Goal: Information Seeking & Learning: Learn about a topic

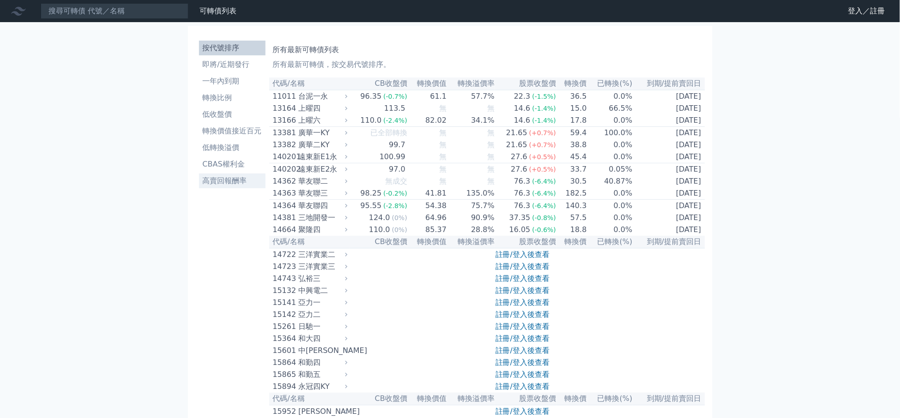
click at [229, 181] on li "高賣回報酬率" at bounding box center [232, 180] width 66 height 11
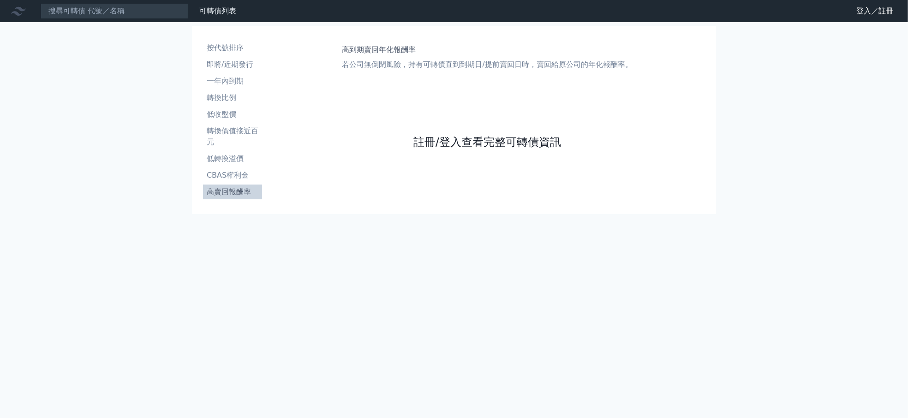
click at [504, 147] on link "註冊/登入查看完整可轉債資訊" at bounding box center [488, 142] width 148 height 15
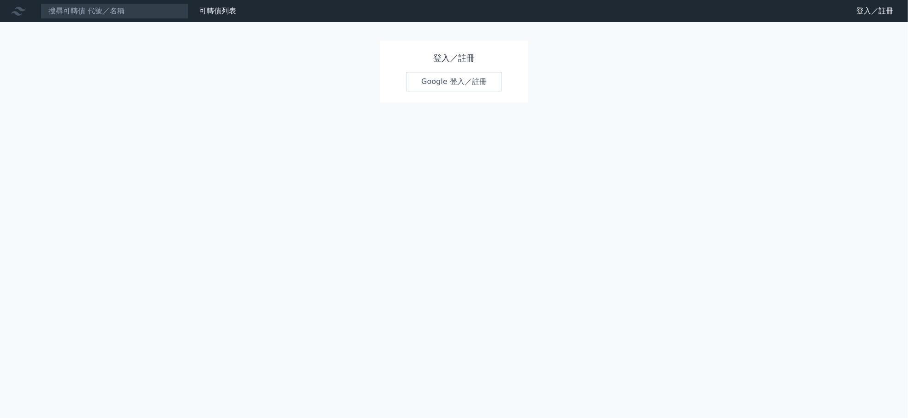
click at [454, 82] on link "Google 登入／註冊" at bounding box center [454, 81] width 96 height 19
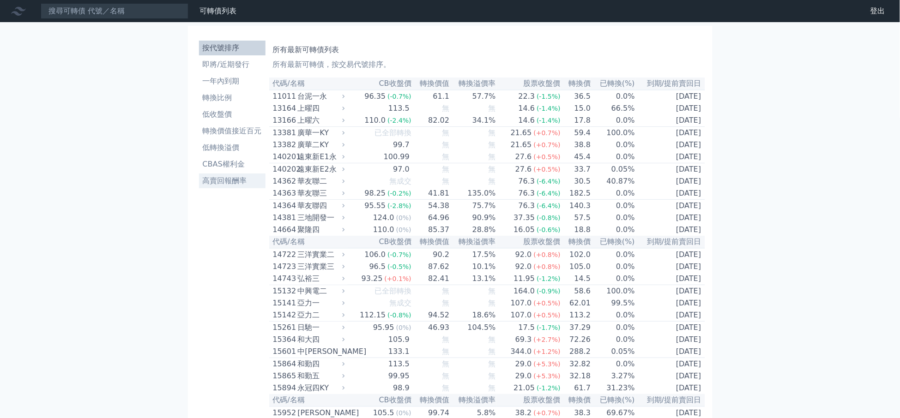
click at [232, 184] on li "高賣回報酬率" at bounding box center [232, 180] width 66 height 11
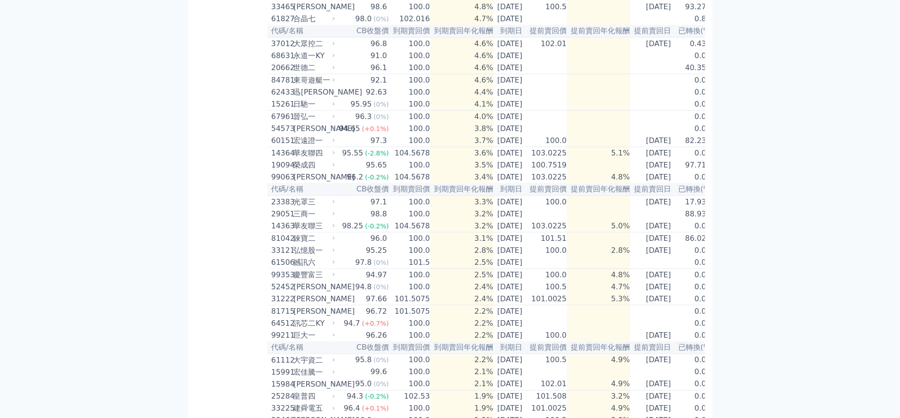
scroll to position [423, 0]
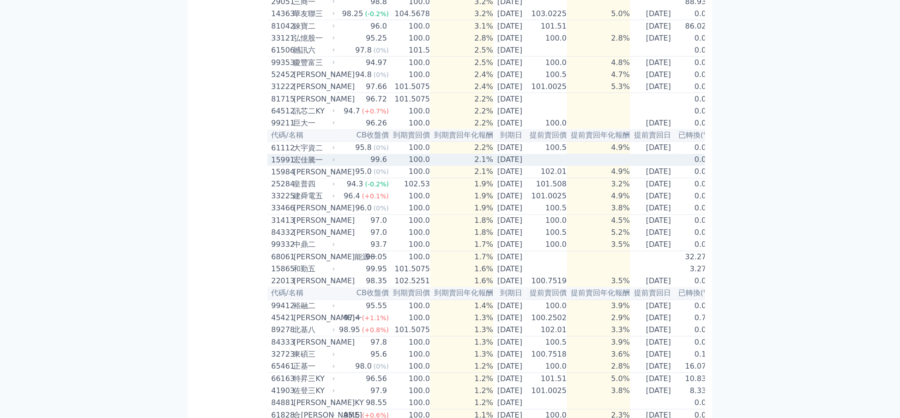
click at [369, 166] on div "99.6" at bounding box center [379, 160] width 20 height 11
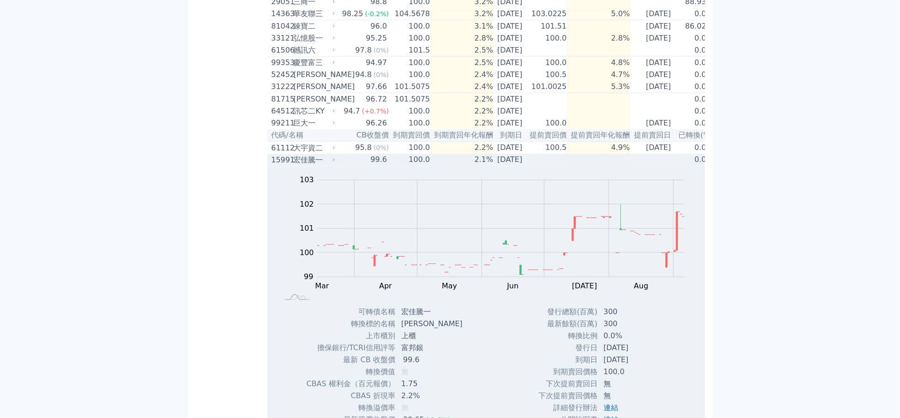
click at [369, 166] on div "99.6" at bounding box center [379, 160] width 20 height 11
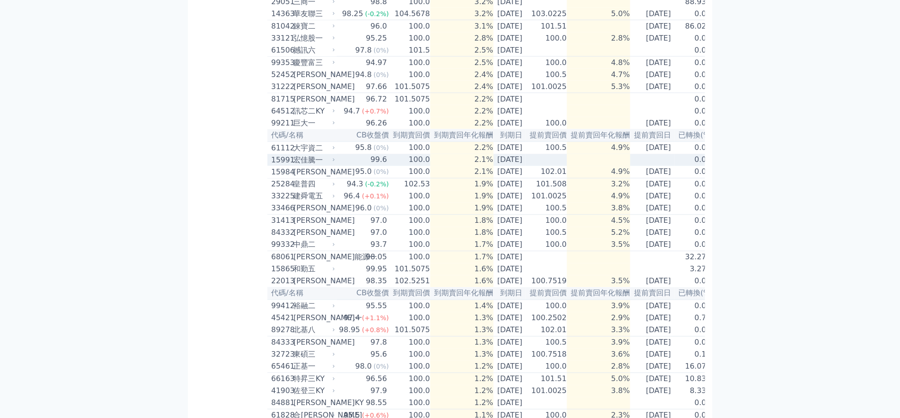
click at [369, 166] on div "99.6" at bounding box center [379, 160] width 20 height 11
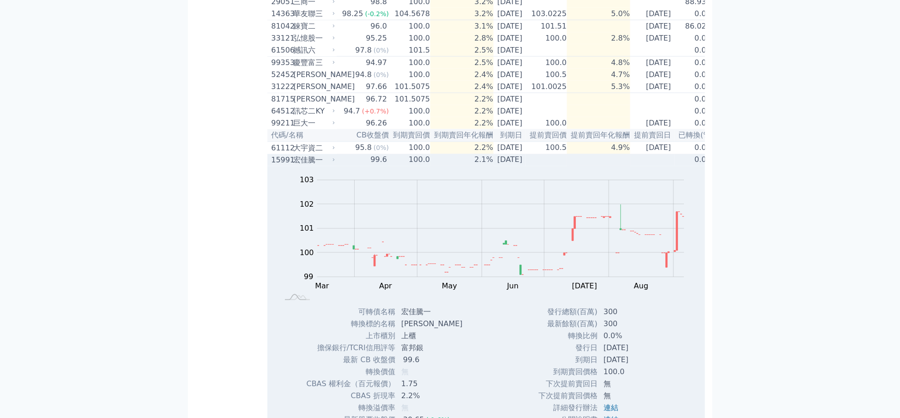
click at [369, 166] on div "99.6" at bounding box center [379, 160] width 20 height 11
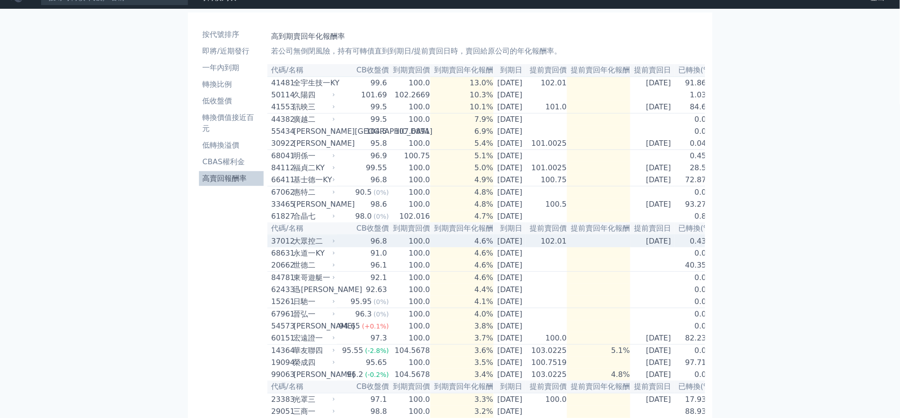
scroll to position [0, 0]
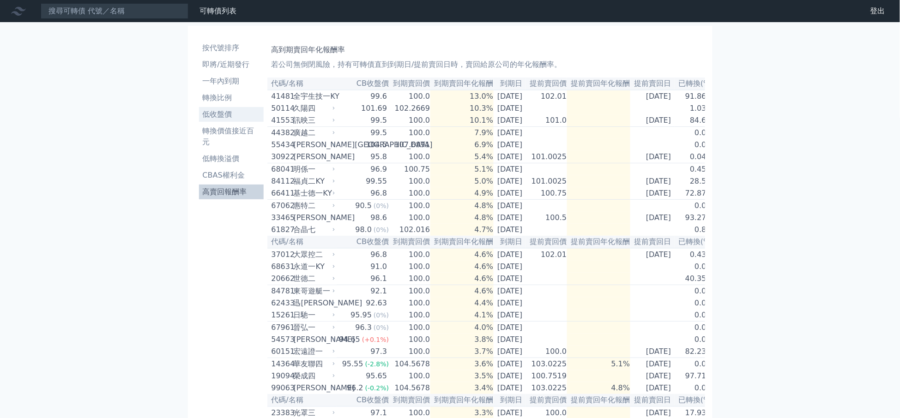
click at [223, 112] on li "低收盤價" at bounding box center [231, 114] width 65 height 11
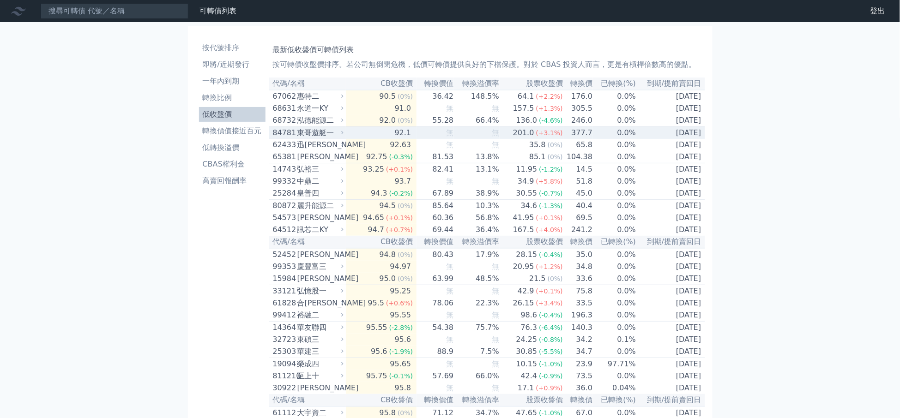
scroll to position [211, 0]
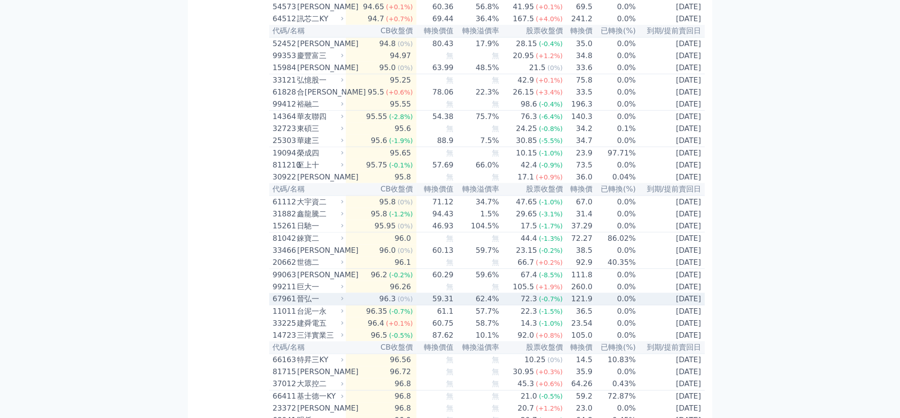
click at [397, 305] on div "96.3" at bounding box center [388, 299] width 20 height 11
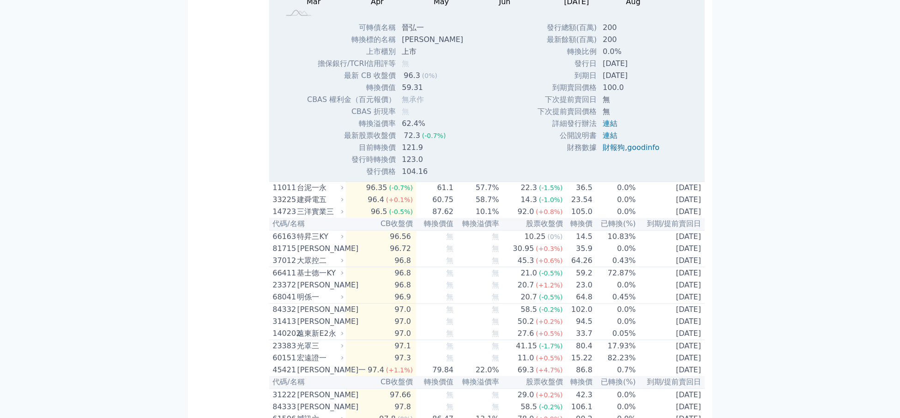
scroll to position [423, 0]
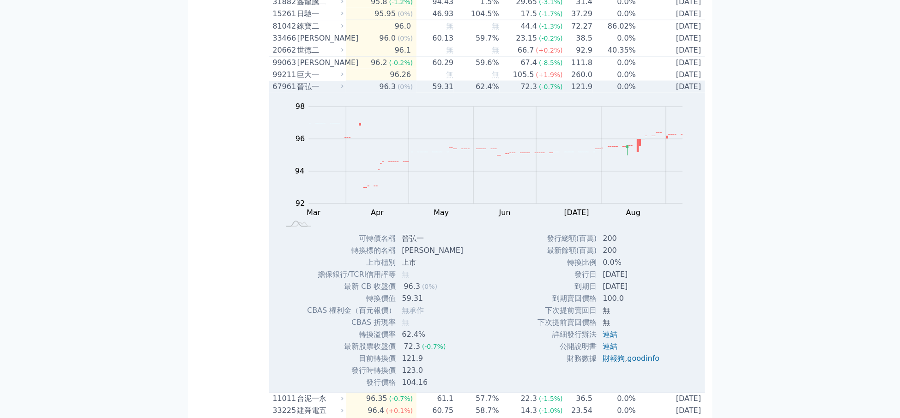
click at [379, 93] on td "96.3 (0%)" at bounding box center [381, 87] width 71 height 12
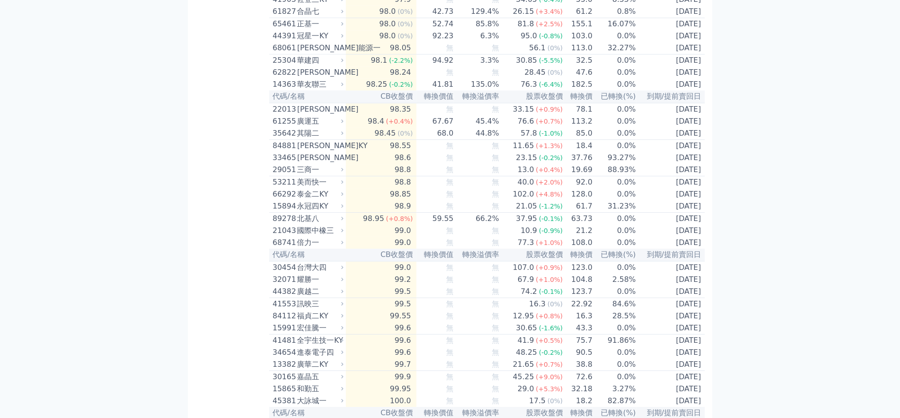
scroll to position [846, 0]
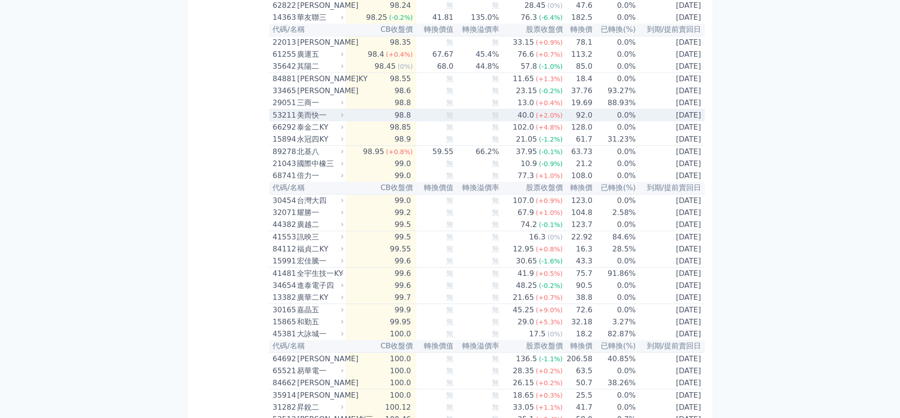
click at [387, 122] on td "98.8" at bounding box center [381, 115] width 71 height 12
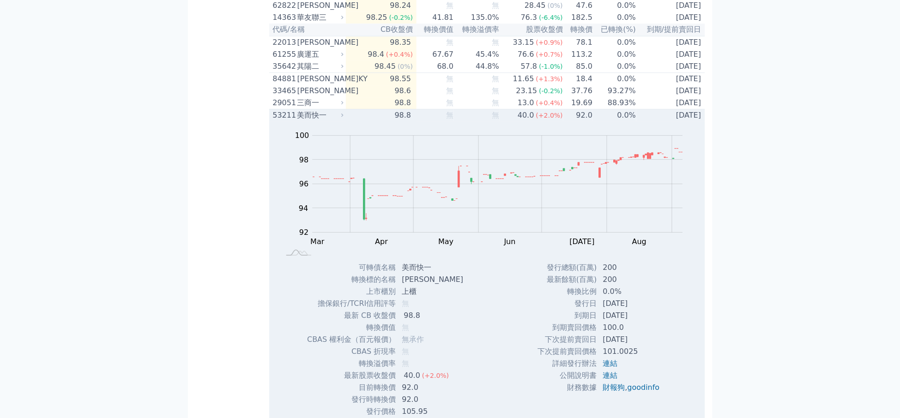
click at [387, 122] on td "98.8" at bounding box center [381, 115] width 71 height 12
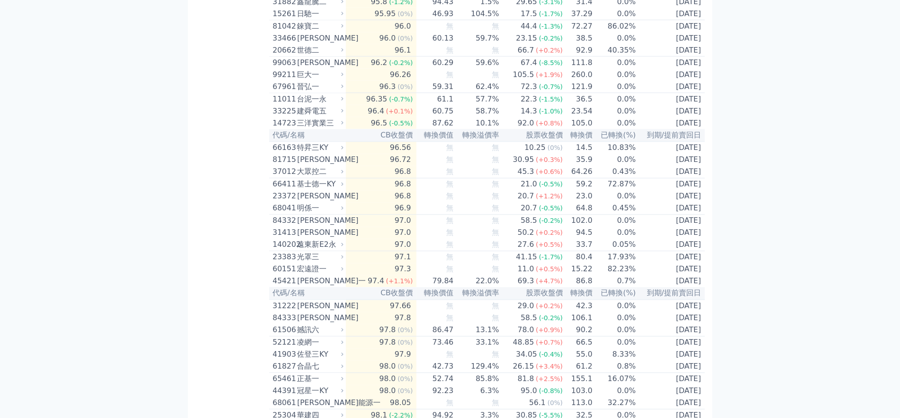
scroll to position [0, 0]
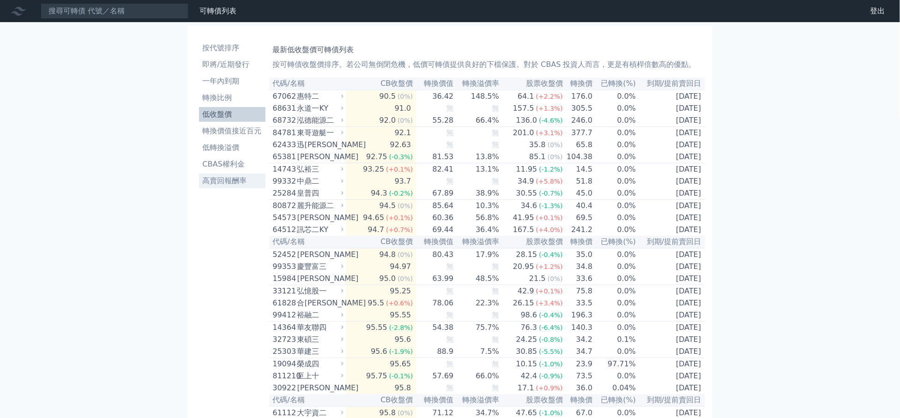
click at [226, 177] on li "高賣回報酬率" at bounding box center [232, 180] width 66 height 11
